Goal: Transaction & Acquisition: Download file/media

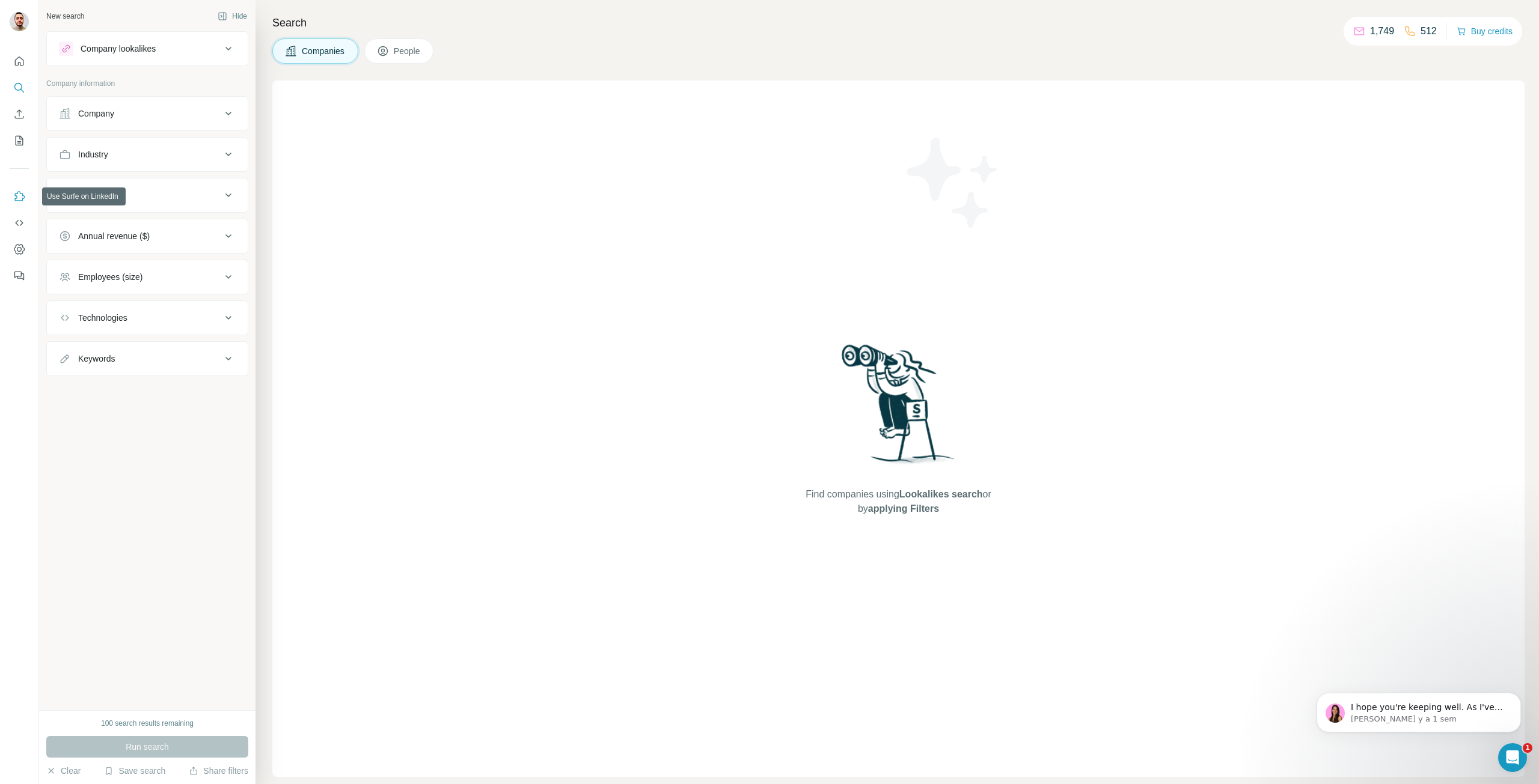
click at [17, 202] on icon "Use Surfe on LinkedIn" at bounding box center [19, 197] width 12 height 12
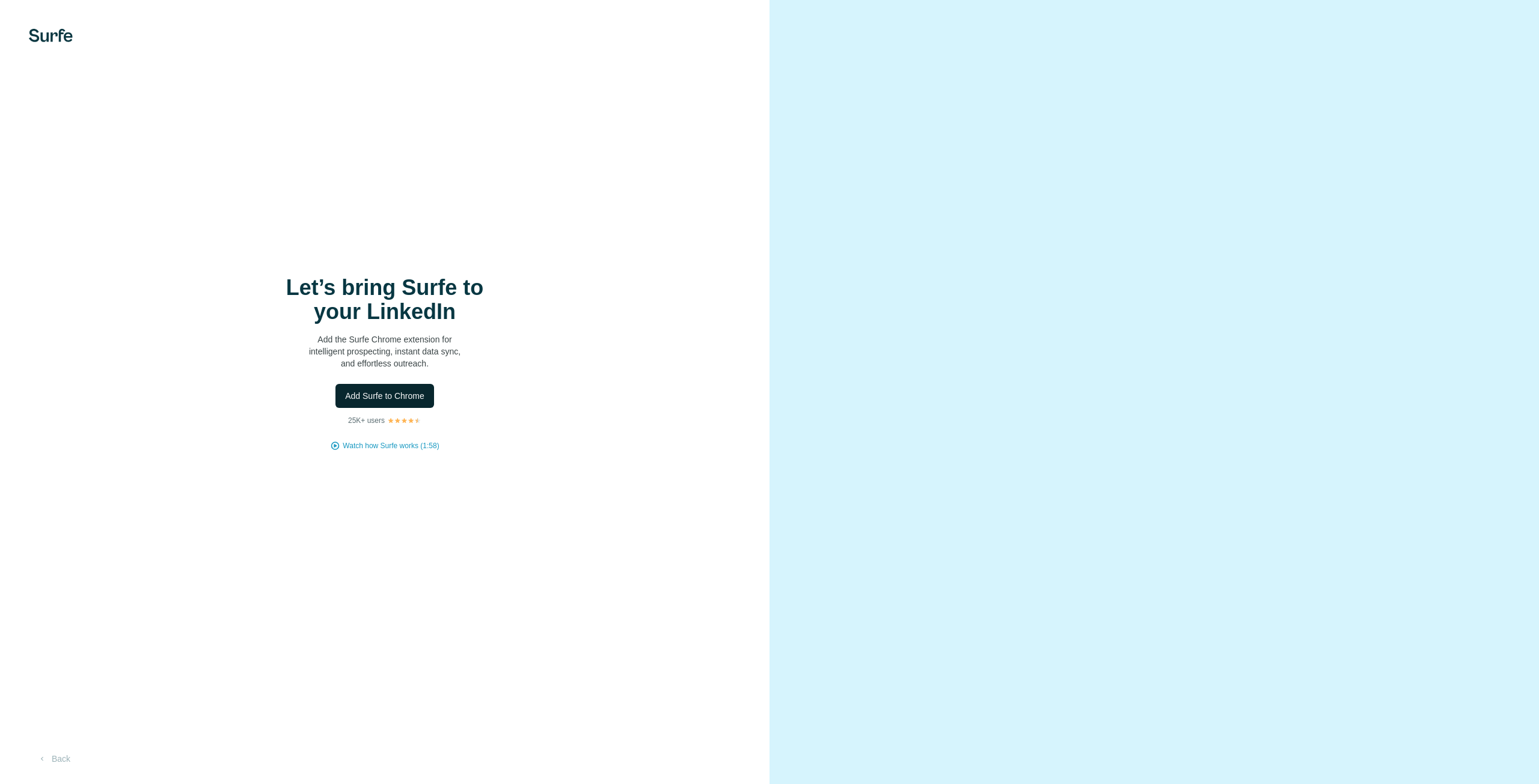
click at [401, 400] on span "Add Surfe to Chrome" at bounding box center [384, 396] width 79 height 12
